Goal: Task Accomplishment & Management: Manage account settings

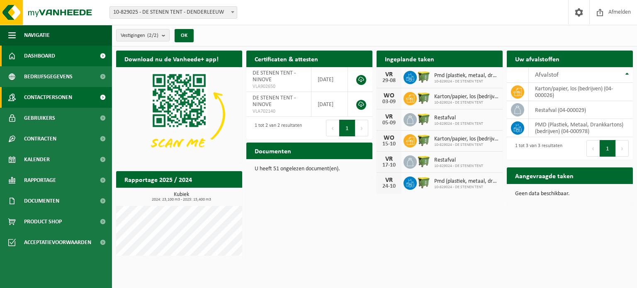
click at [75, 92] on link "Contactpersonen" at bounding box center [56, 97] width 112 height 21
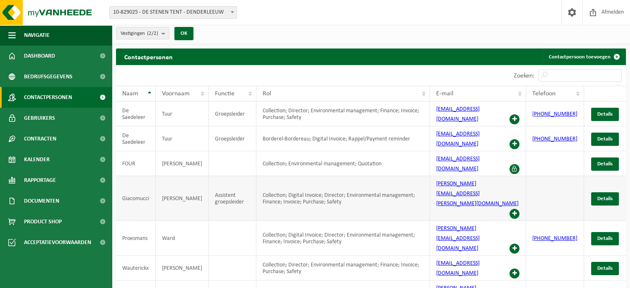
scroll to position [2, 0]
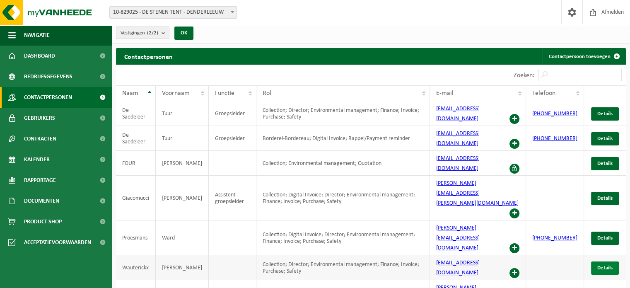
click at [603, 265] on span "Details" at bounding box center [605, 267] width 15 height 5
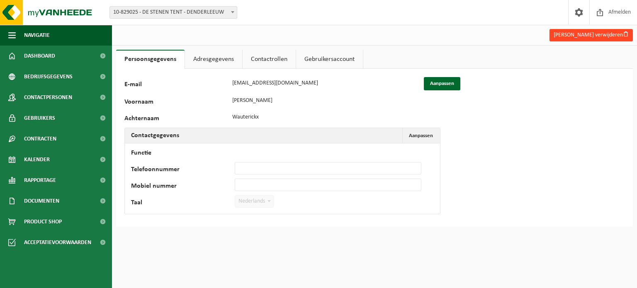
click at [605, 31] on button "Luka Wauterickx verwijderen" at bounding box center [590, 35] width 83 height 12
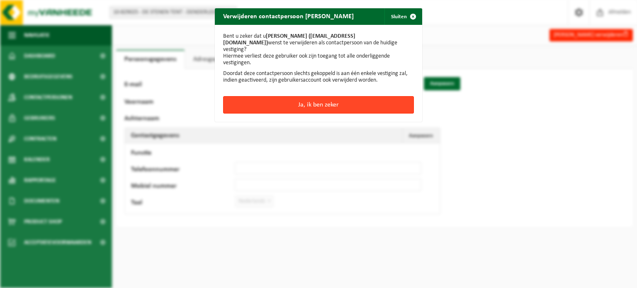
click at [333, 96] on button "Ja, ik ben zeker" at bounding box center [318, 104] width 191 height 17
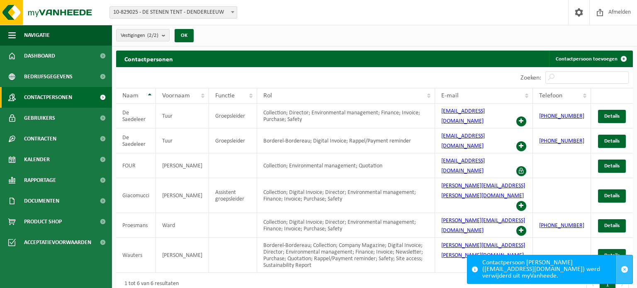
click at [626, 270] on span "button" at bounding box center [623, 269] width 7 height 7
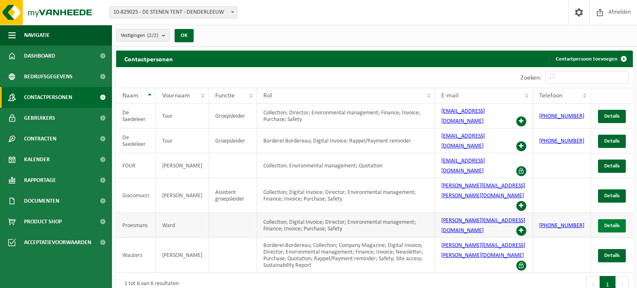
click at [618, 223] on span "Details" at bounding box center [611, 225] width 15 height 5
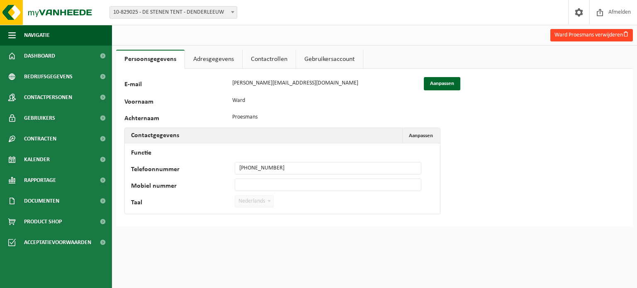
click at [591, 38] on button "Ward Proesmans verwijderen" at bounding box center [591, 35] width 82 height 12
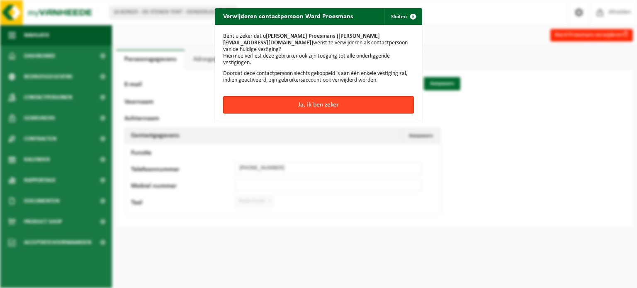
click at [363, 98] on button "Ja, ik ben zeker" at bounding box center [318, 104] width 191 height 17
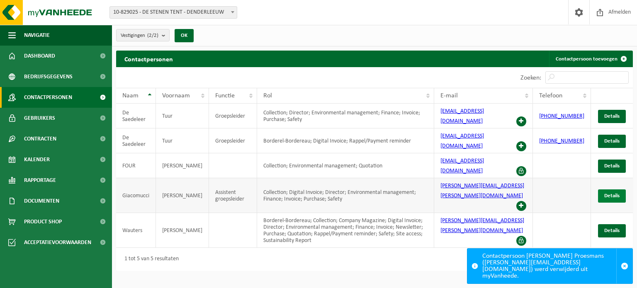
click at [620, 189] on link "Details" at bounding box center [612, 195] width 28 height 13
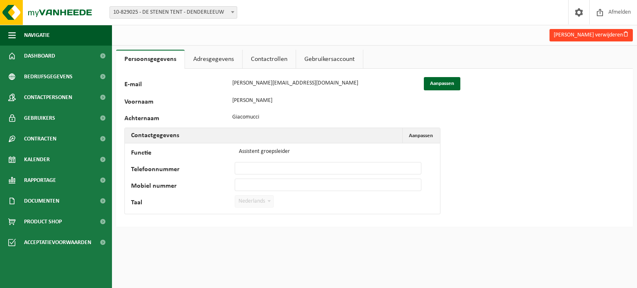
click at [605, 35] on button "Emilio Giacomucci verwijderen" at bounding box center [590, 35] width 83 height 12
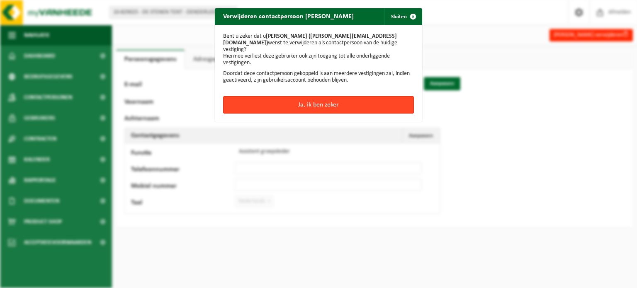
click at [342, 100] on button "Ja, ik ben zeker" at bounding box center [318, 104] width 191 height 17
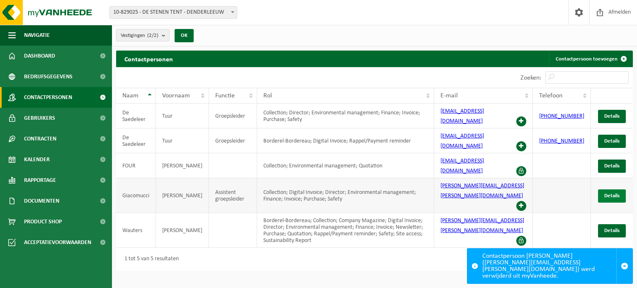
click at [608, 193] on span "Details" at bounding box center [611, 195] width 15 height 5
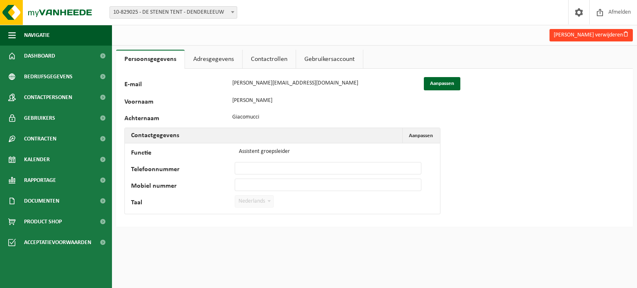
click at [592, 34] on button "[PERSON_NAME] verwijderen" at bounding box center [590, 35] width 83 height 12
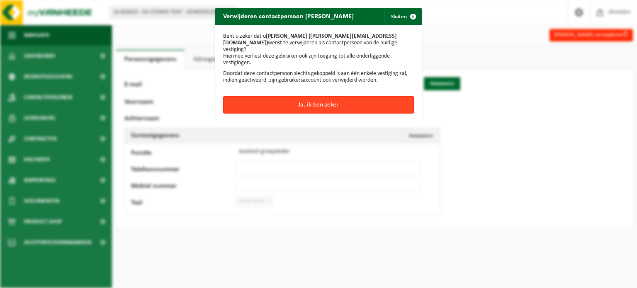
click at [342, 102] on button "Ja, ik ben zeker" at bounding box center [318, 104] width 191 height 17
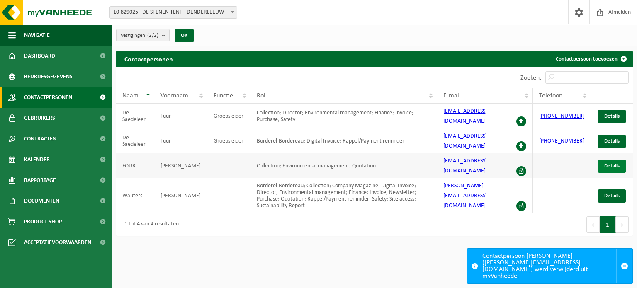
click at [613, 163] on span "Details" at bounding box center [611, 165] width 15 height 5
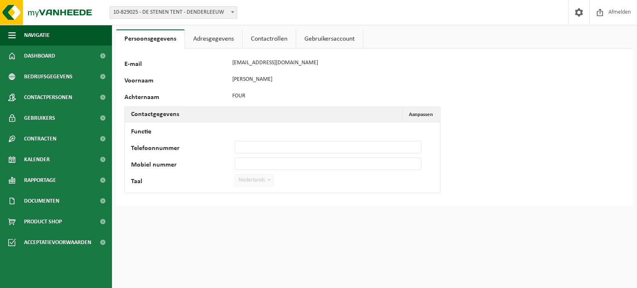
click at [215, 31] on link "Adresgegevens" at bounding box center [213, 38] width 57 height 19
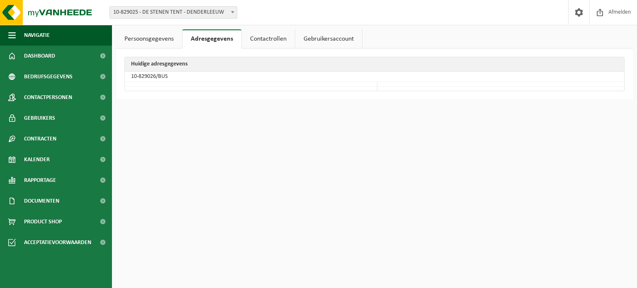
click at [273, 36] on link "Contactrollen" at bounding box center [268, 38] width 53 height 19
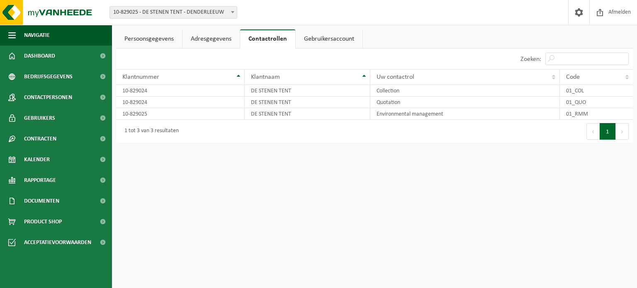
click at [209, 41] on link "Adresgegevens" at bounding box center [210, 38] width 57 height 19
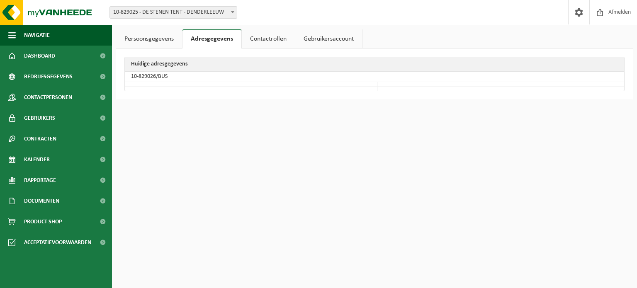
click at [327, 34] on link "Gebruikersaccount" at bounding box center [328, 38] width 67 height 19
click at [262, 38] on link "Contactrollen" at bounding box center [266, 38] width 53 height 19
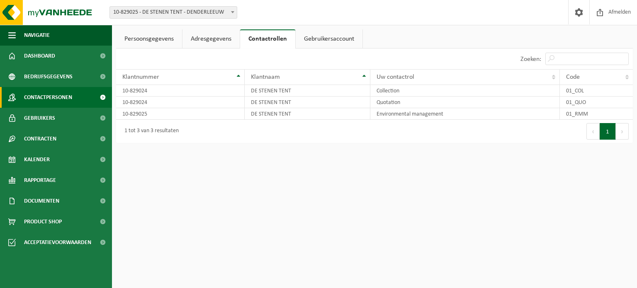
click at [75, 100] on link "Contactpersonen" at bounding box center [56, 97] width 112 height 21
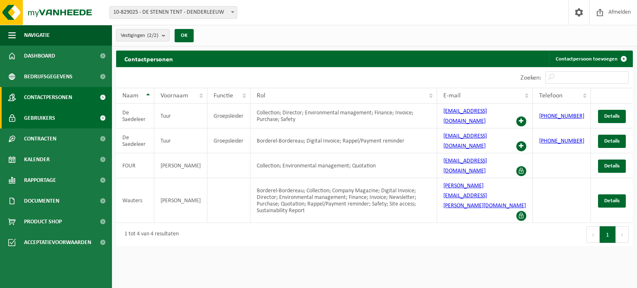
click at [81, 118] on link "Gebruikers" at bounding box center [56, 118] width 112 height 21
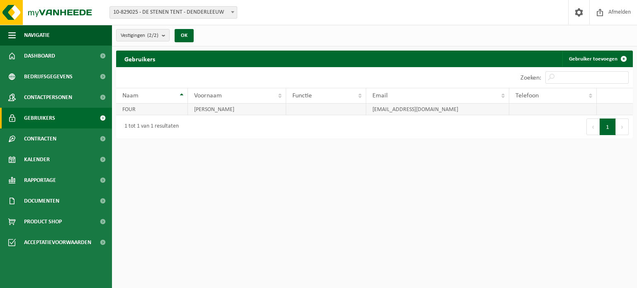
click at [421, 110] on td "[EMAIL_ADDRESS][DOMAIN_NAME]" at bounding box center [437, 110] width 143 height 12
click at [91, 92] on link "Contactpersonen" at bounding box center [56, 97] width 112 height 21
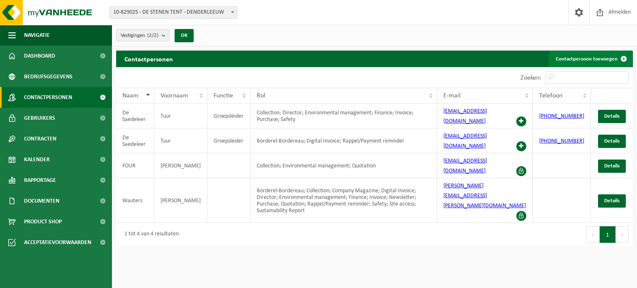
click at [597, 61] on link "Contactpersoon toevoegen" at bounding box center [590, 59] width 83 height 17
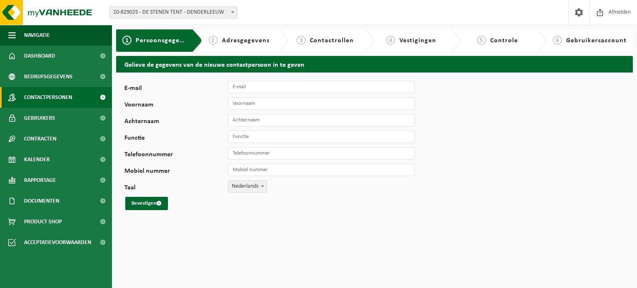
click at [76, 96] on link "Contactpersonen" at bounding box center [56, 97] width 112 height 21
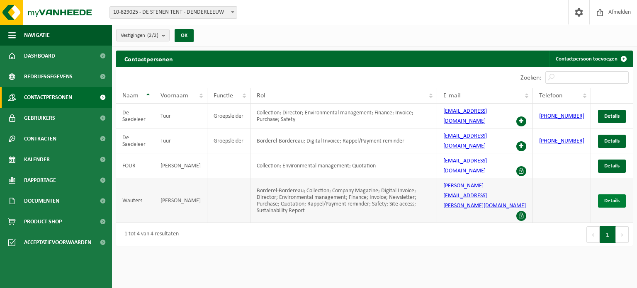
click at [608, 198] on span "Details" at bounding box center [611, 200] width 15 height 5
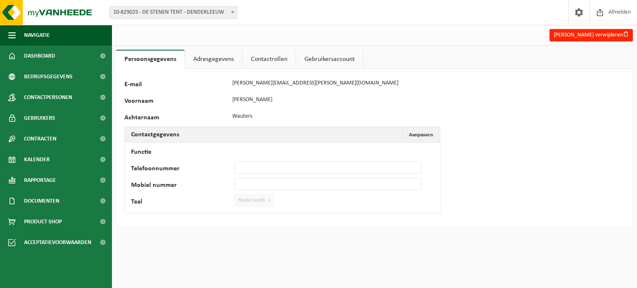
click at [222, 61] on link "Adresgegevens" at bounding box center [213, 59] width 57 height 19
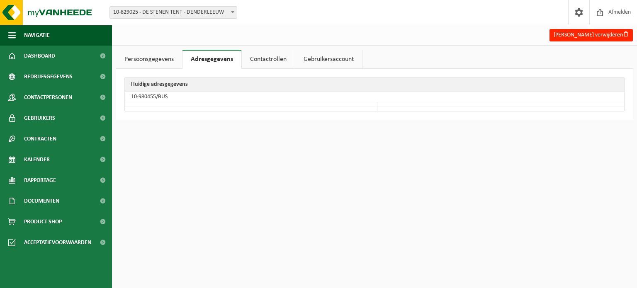
click at [282, 56] on link "Contactrollen" at bounding box center [268, 59] width 53 height 19
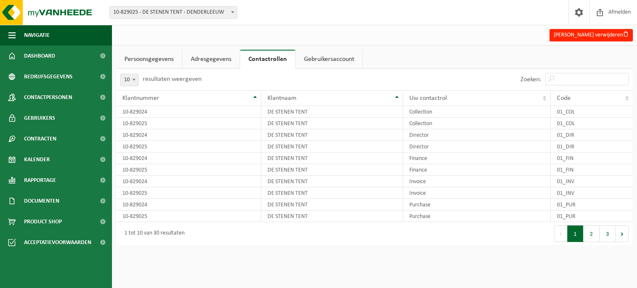
click at [319, 56] on link "Gebruikersaccount" at bounding box center [329, 59] width 67 height 19
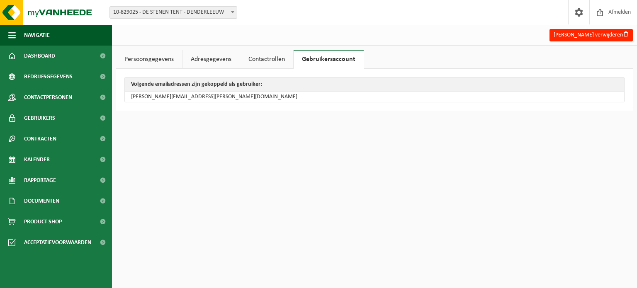
click at [142, 60] on link "Persoonsgegevens" at bounding box center [149, 59] width 66 height 19
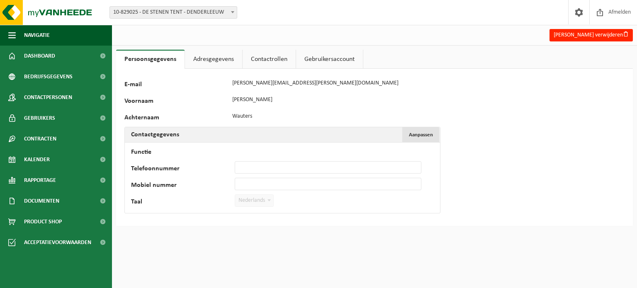
click at [423, 135] on span "Aanpassen" at bounding box center [421, 134] width 24 height 5
click at [275, 150] on input "Functie" at bounding box center [328, 151] width 187 height 12
type input "Groepsleider"
click at [272, 171] on input "Telefoonnummer" at bounding box center [328, 167] width 187 height 12
click at [270, 183] on input "Mobiel nummer" at bounding box center [328, 184] width 187 height 12
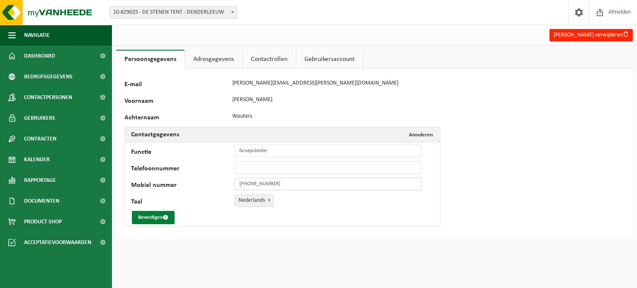
type input "+32 478 39 96 51"
click at [165, 217] on span "submit" at bounding box center [165, 217] width 5 height 5
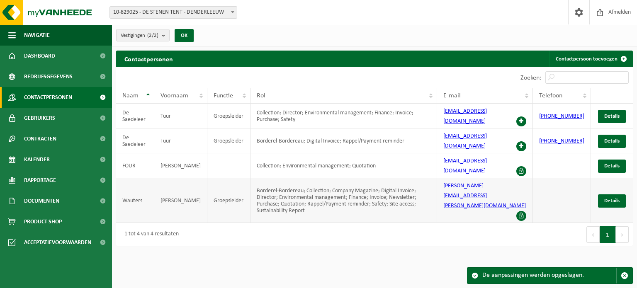
click at [566, 178] on td at bounding box center [562, 200] width 58 height 45
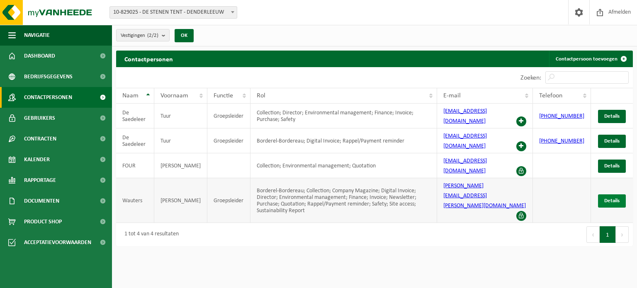
click at [615, 198] on span "Details" at bounding box center [611, 200] width 15 height 5
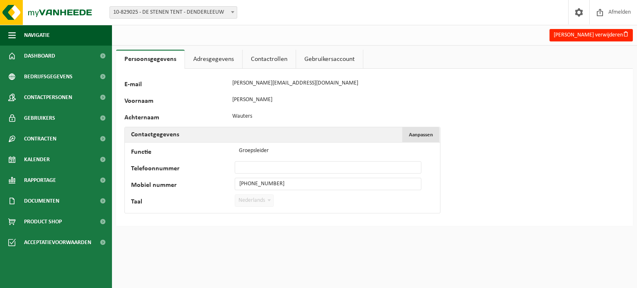
click at [429, 134] on span "Aanpassen" at bounding box center [421, 134] width 24 height 5
click at [276, 170] on input "Telefoonnummer" at bounding box center [328, 167] width 187 height 12
drag, startPoint x: 283, startPoint y: 183, endPoint x: 231, endPoint y: 182, distance: 51.4
click at [231, 182] on div "Mobiel nummer +32 478 39 96 51" at bounding box center [280, 184] width 298 height 12
click at [270, 167] on input "Telefoonnummer" at bounding box center [328, 167] width 187 height 12
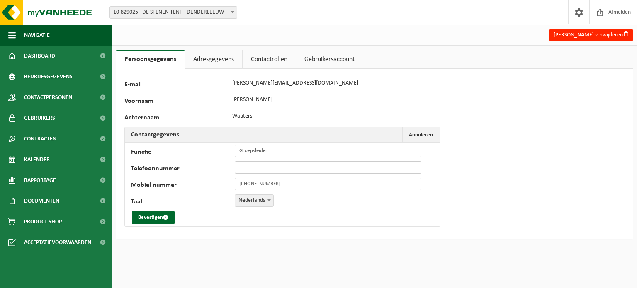
paste input "[PHONE_NUMBER]"
type input "[PHONE_NUMBER]"
click at [160, 215] on button "Bevestigen" at bounding box center [153, 217] width 43 height 13
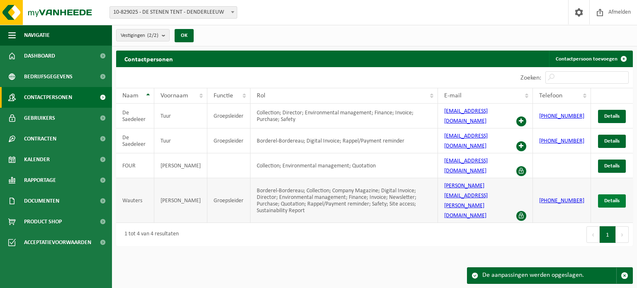
click at [618, 198] on span "Details" at bounding box center [611, 200] width 15 height 5
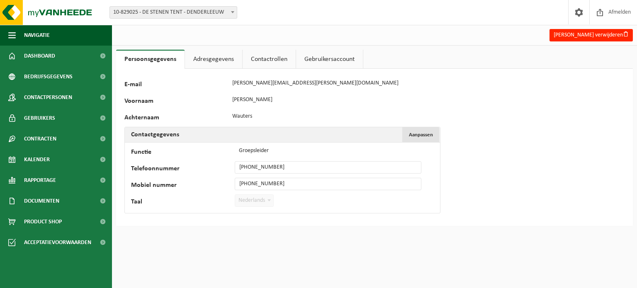
click at [413, 133] on span "Aanpassen" at bounding box center [421, 134] width 24 height 5
click at [250, 165] on input "[PHONE_NUMBER]" at bounding box center [328, 167] width 187 height 12
click at [248, 167] on input "[PHONE_NUMBER]" at bounding box center [328, 167] width 187 height 12
click at [248, 166] on input "[PHONE_NUMBER]" at bounding box center [328, 167] width 187 height 12
click at [266, 167] on input "[PHONE_NUMBER]" at bounding box center [328, 167] width 187 height 12
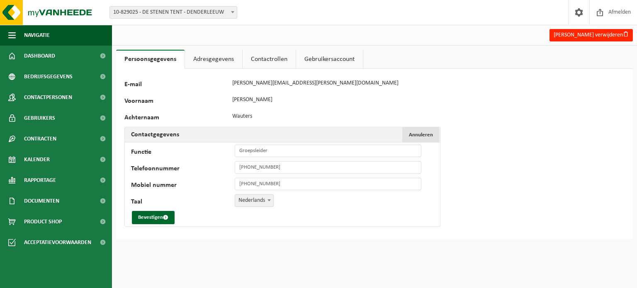
click at [419, 136] on span "Annuleren" at bounding box center [421, 134] width 24 height 5
click at [418, 135] on span "Aanpassen" at bounding box center [421, 134] width 24 height 5
click at [283, 168] on input "[PHONE_NUMBER]" at bounding box center [328, 167] width 187 height 12
click at [262, 167] on input "[PHONE_NUMBER]" at bounding box center [328, 167] width 187 height 12
type input "[PHONE_NUMBER]"
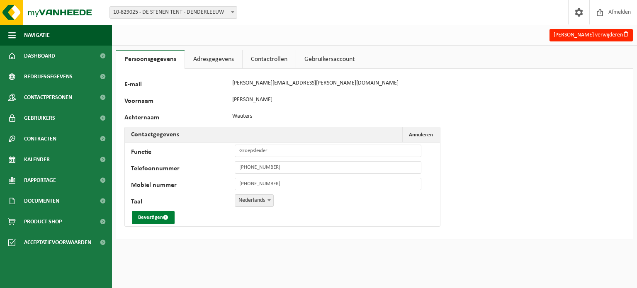
click at [143, 214] on button "Bevestigen" at bounding box center [153, 217] width 43 height 13
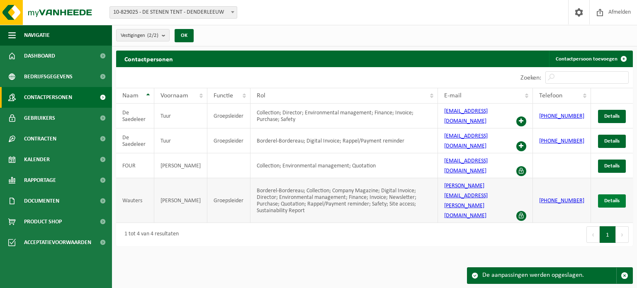
click at [620, 194] on link "Details" at bounding box center [612, 200] width 28 height 13
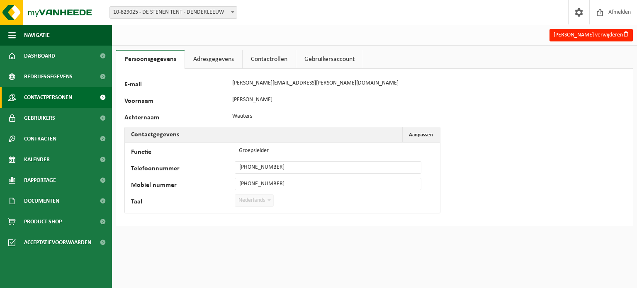
click at [56, 92] on span "Contactpersonen" at bounding box center [48, 97] width 48 height 21
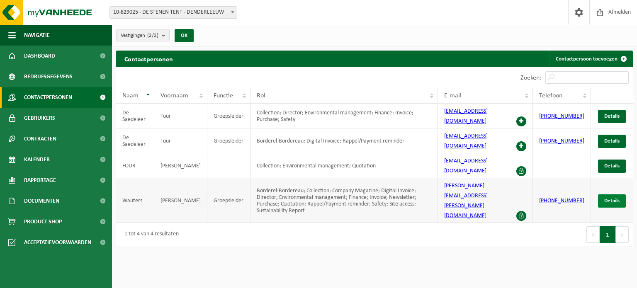
click at [620, 194] on link "Details" at bounding box center [612, 200] width 28 height 13
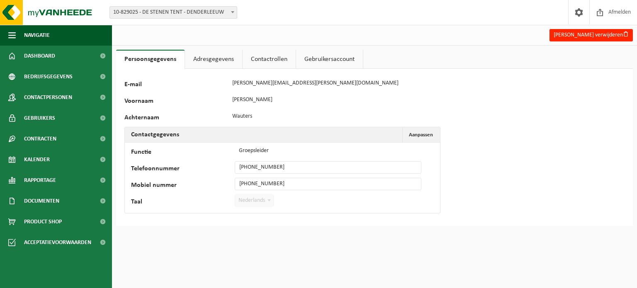
click at [271, 58] on link "Contactrollen" at bounding box center [268, 59] width 53 height 19
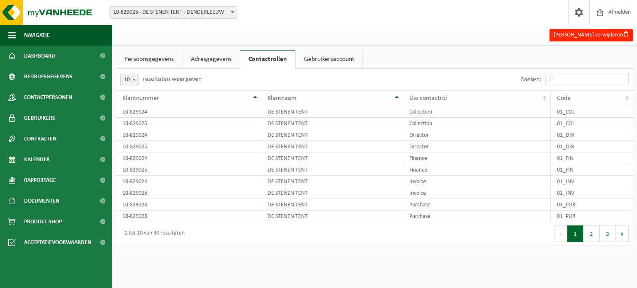
click at [133, 63] on link "Persoonsgegevens" at bounding box center [149, 59] width 66 height 19
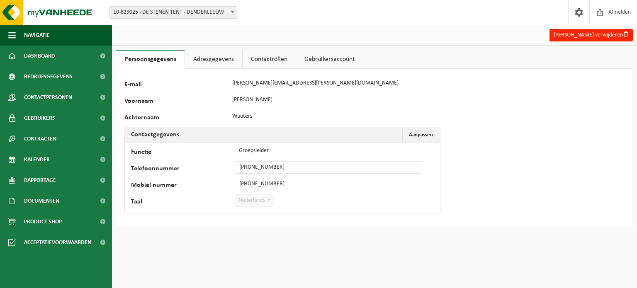
click at [212, 60] on link "Adresgegevens" at bounding box center [213, 59] width 57 height 19
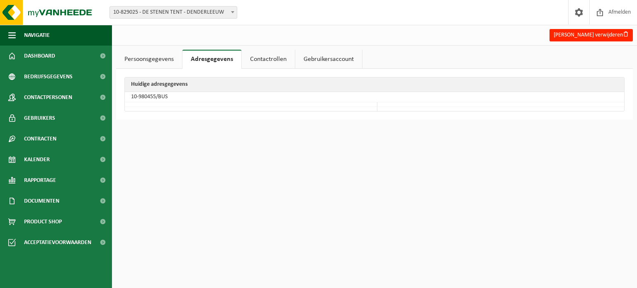
click at [298, 58] on link "Gebruikersaccount" at bounding box center [328, 59] width 67 height 19
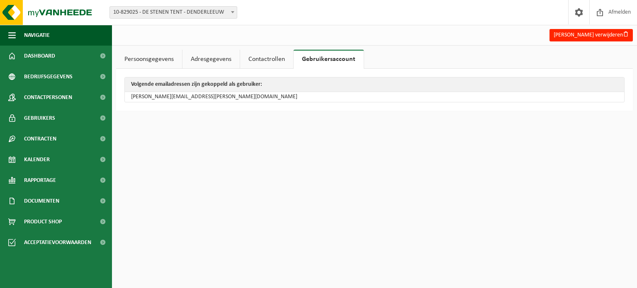
click at [271, 58] on link "Contactrollen" at bounding box center [266, 59] width 53 height 19
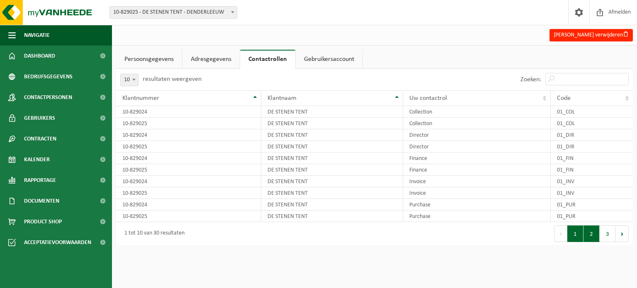
click at [589, 233] on button "2" at bounding box center [591, 233] width 16 height 17
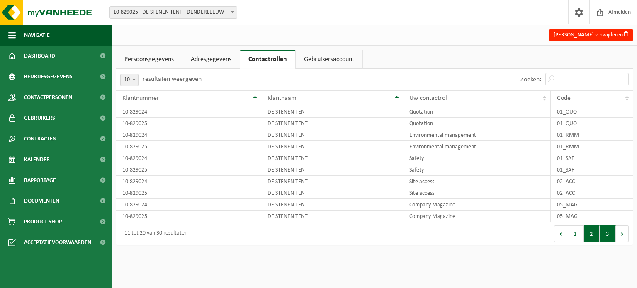
click at [609, 231] on button "3" at bounding box center [607, 233] width 16 height 17
click at [150, 53] on link "Persoonsgegevens" at bounding box center [149, 59] width 66 height 19
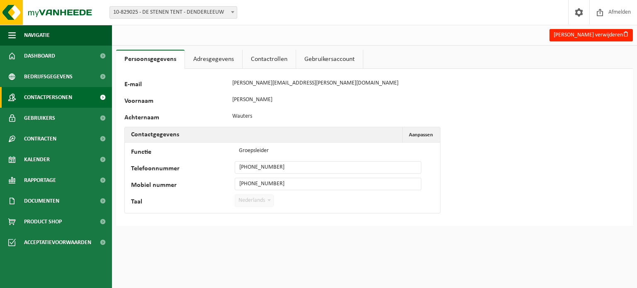
click at [72, 94] on span "Contactpersonen" at bounding box center [48, 97] width 48 height 21
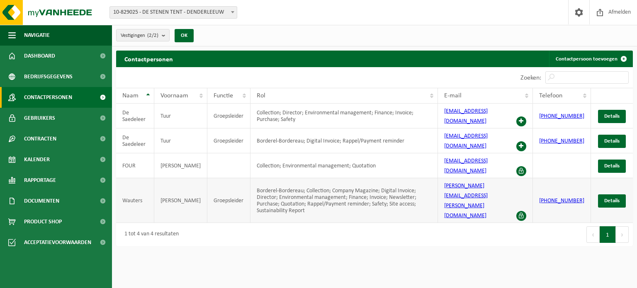
click at [526, 211] on span at bounding box center [521, 216] width 10 height 10
click at [526, 141] on span at bounding box center [521, 146] width 10 height 10
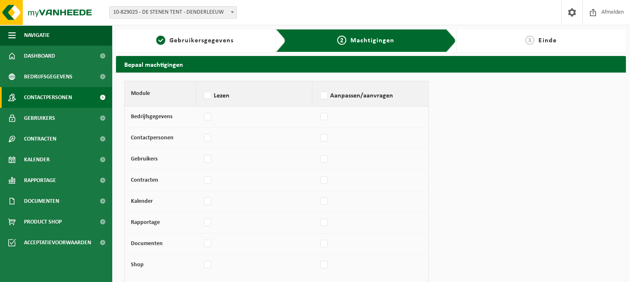
click at [63, 96] on span "Contactpersonen" at bounding box center [48, 97] width 48 height 21
